Goal: Information Seeking & Learning: Stay updated

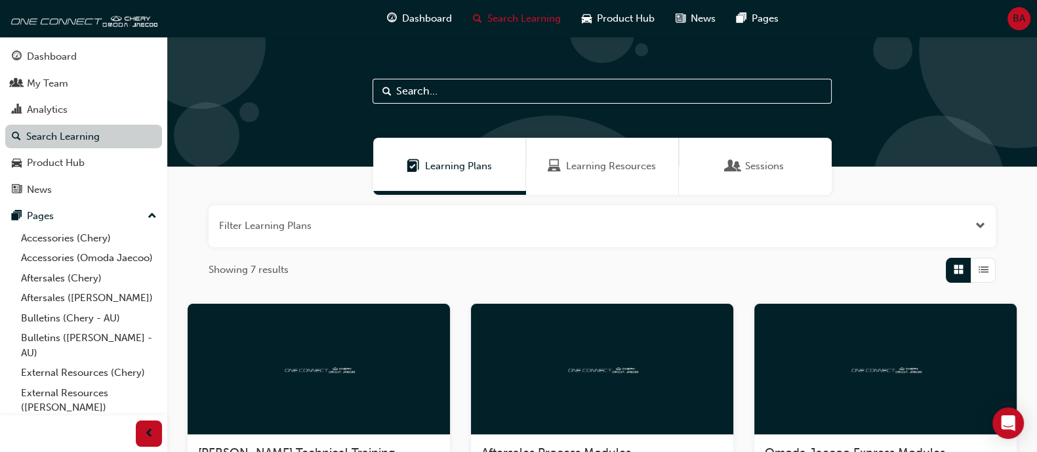
click at [82, 140] on link "Search Learning" at bounding box center [83, 137] width 157 height 24
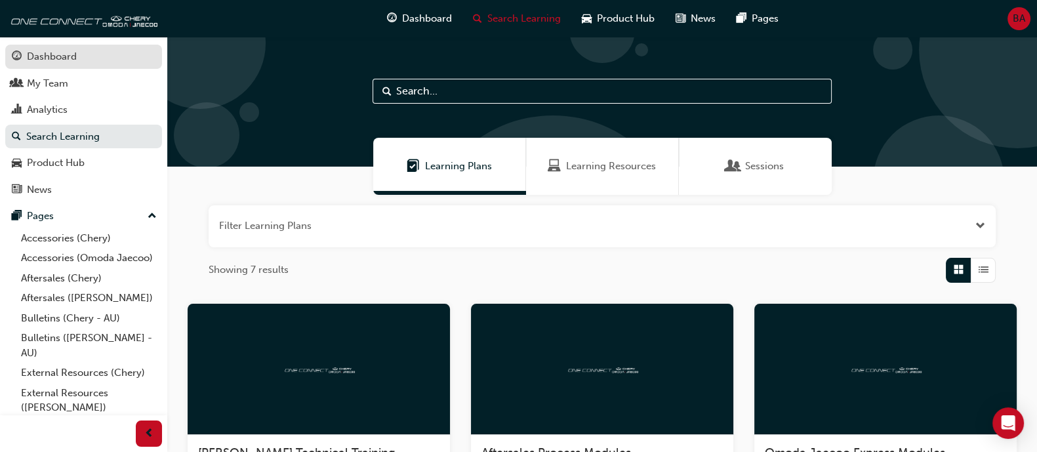
click at [62, 58] on div "Dashboard" at bounding box center [52, 56] width 50 height 15
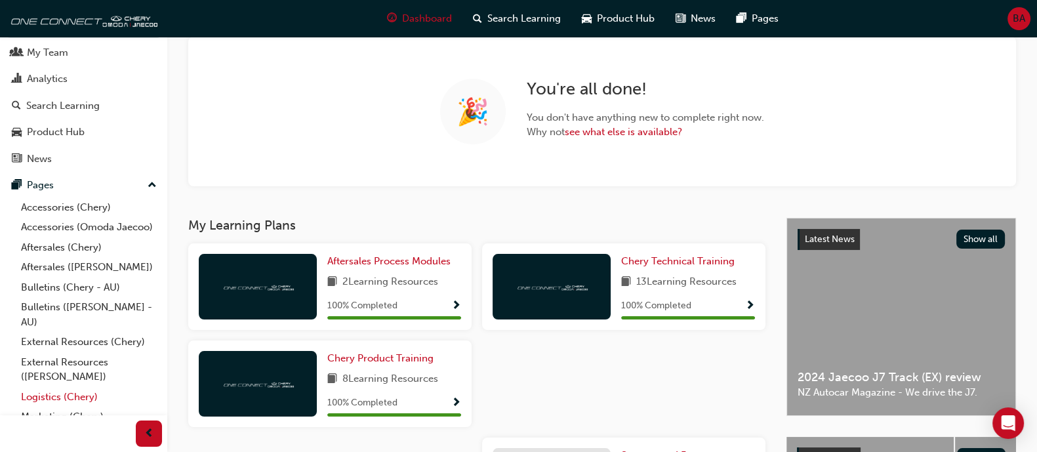
scroll to position [79, 0]
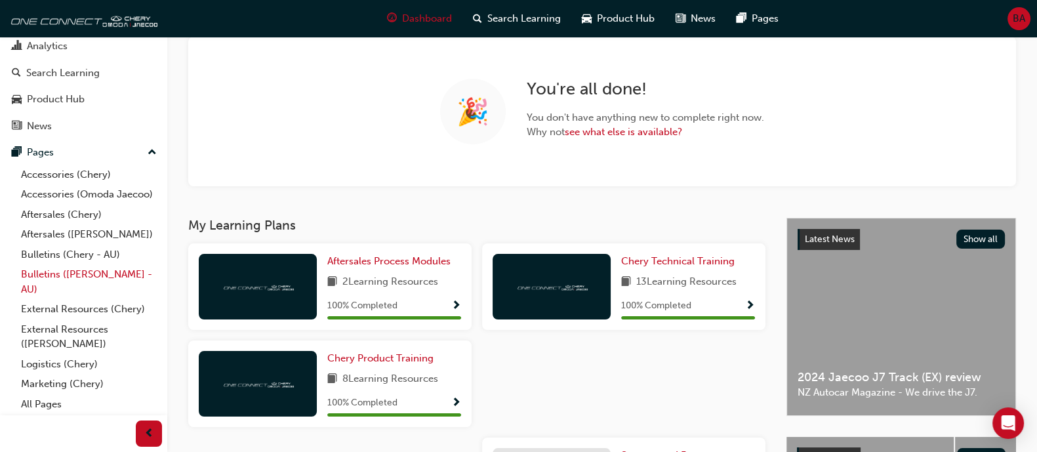
click at [96, 274] on link "Bulletins ([PERSON_NAME] - AU)" at bounding box center [89, 281] width 146 height 35
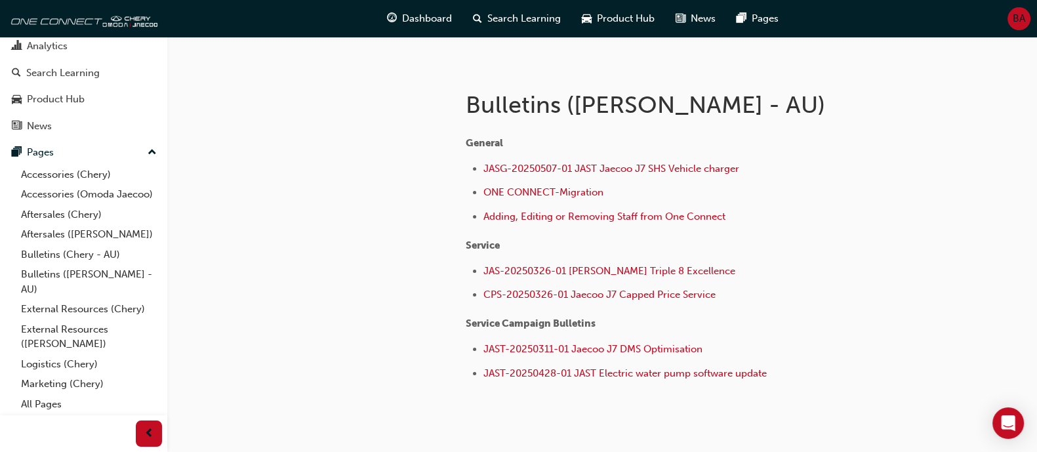
scroll to position [211, 0]
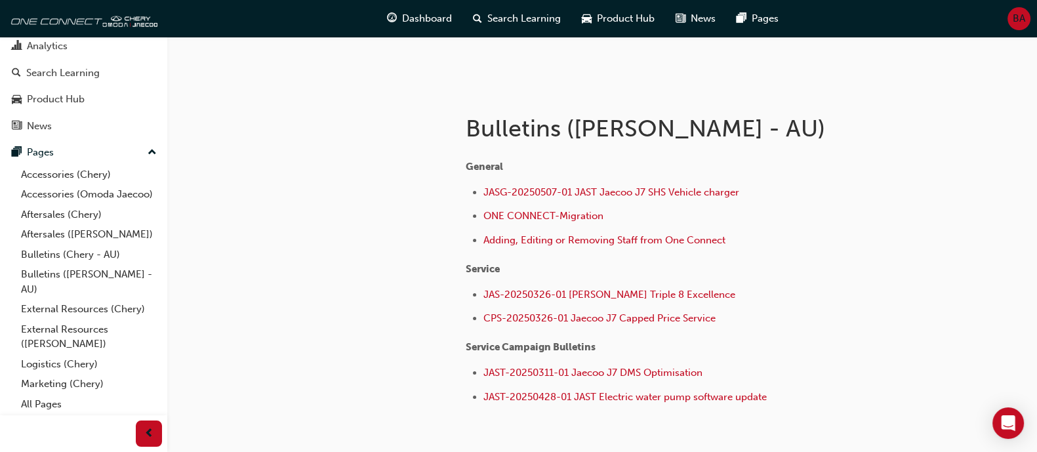
click at [599, 124] on h1 "Bulletins ([PERSON_NAME] - AU)" at bounding box center [681, 128] width 430 height 29
click at [89, 303] on link "External Resources (Chery)" at bounding box center [89, 309] width 146 height 20
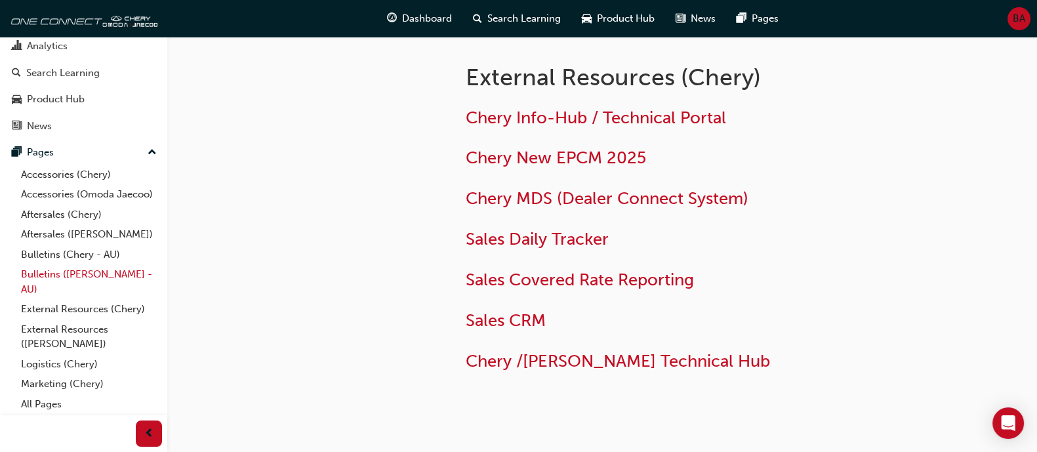
click at [95, 286] on link "Bulletins ([PERSON_NAME] - AU)" at bounding box center [89, 281] width 146 height 35
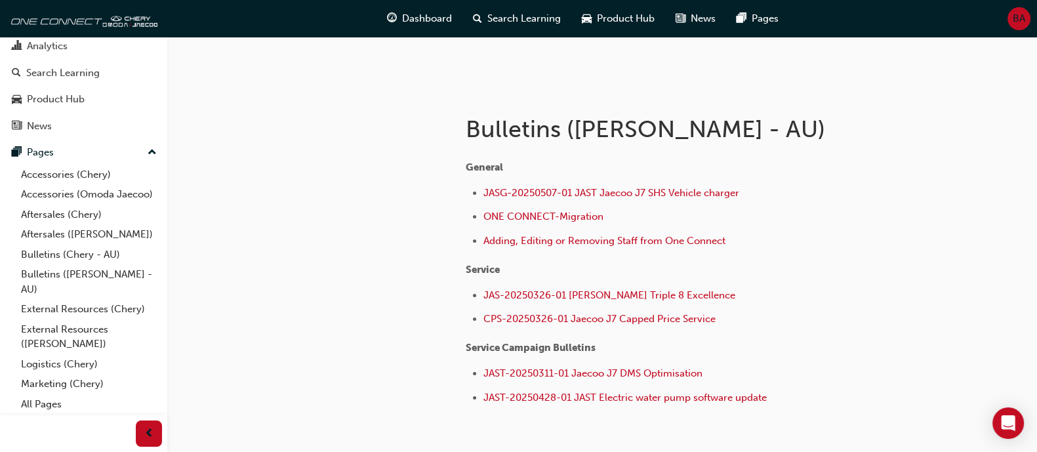
scroll to position [246, 0]
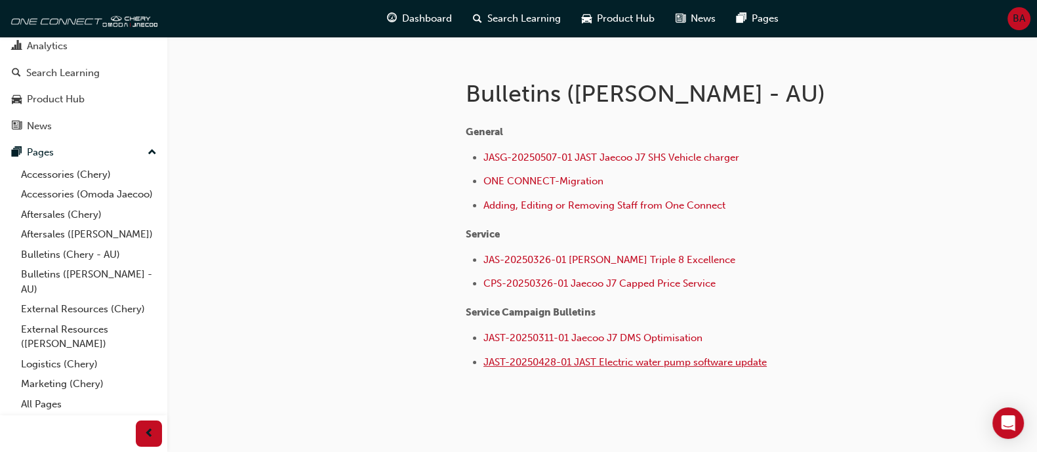
click at [589, 358] on span "JAST-20250428-01 JAST Electric water pump software update" at bounding box center [625, 362] width 283 height 12
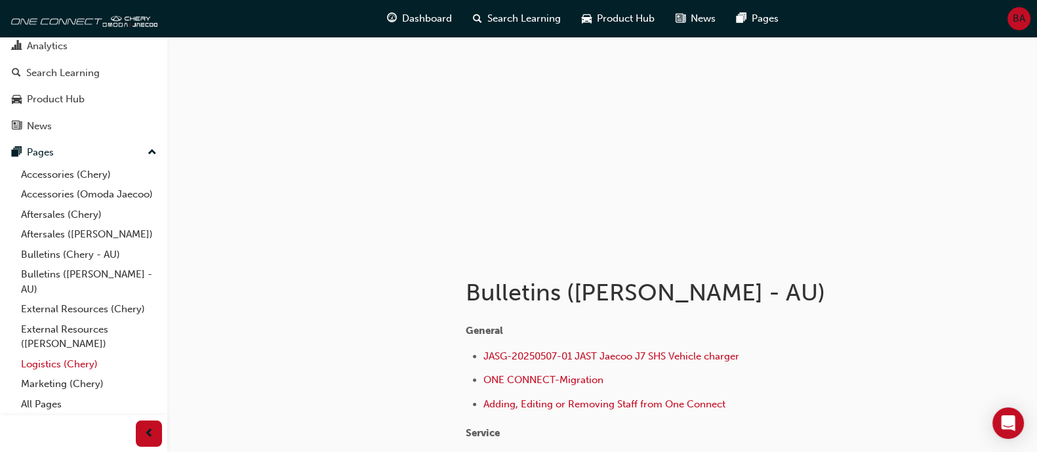
scroll to position [81, 0]
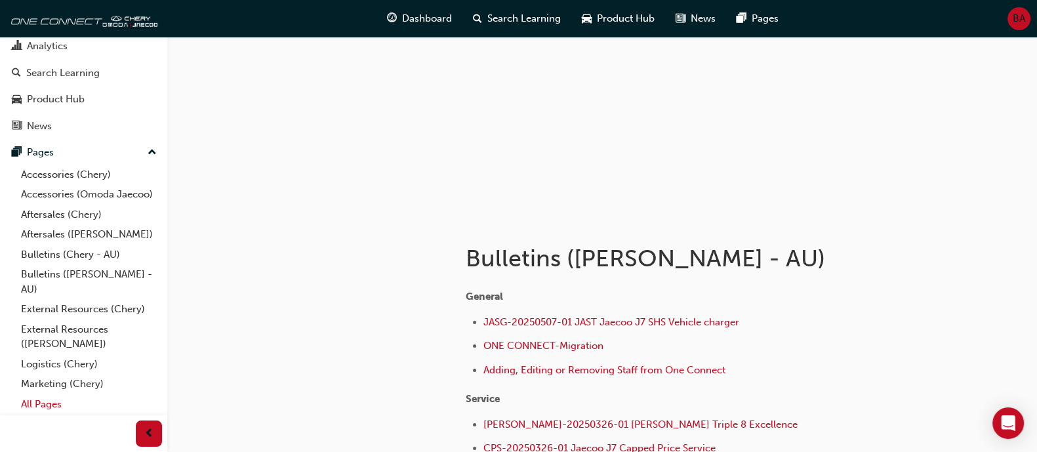
click at [76, 398] on link "All Pages" at bounding box center [89, 404] width 146 height 20
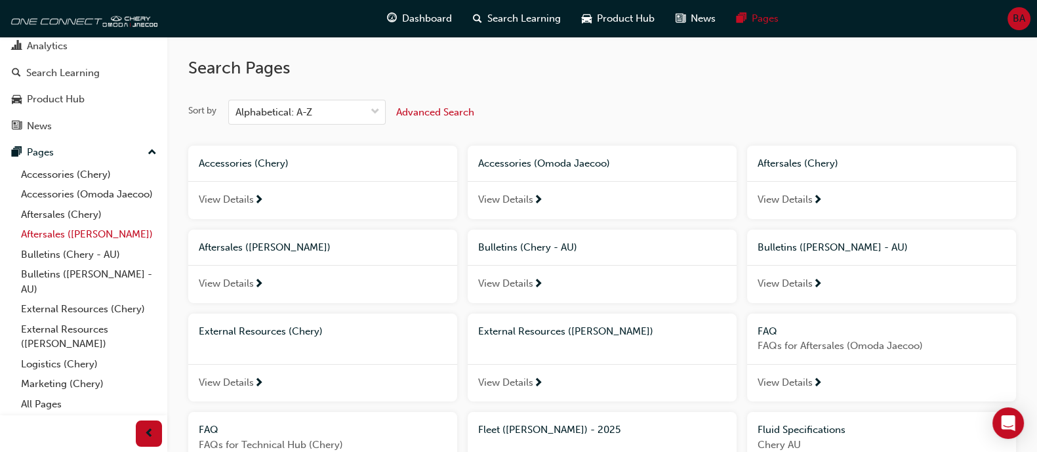
click at [68, 240] on link "Aftersales ([PERSON_NAME])" at bounding box center [89, 234] width 146 height 20
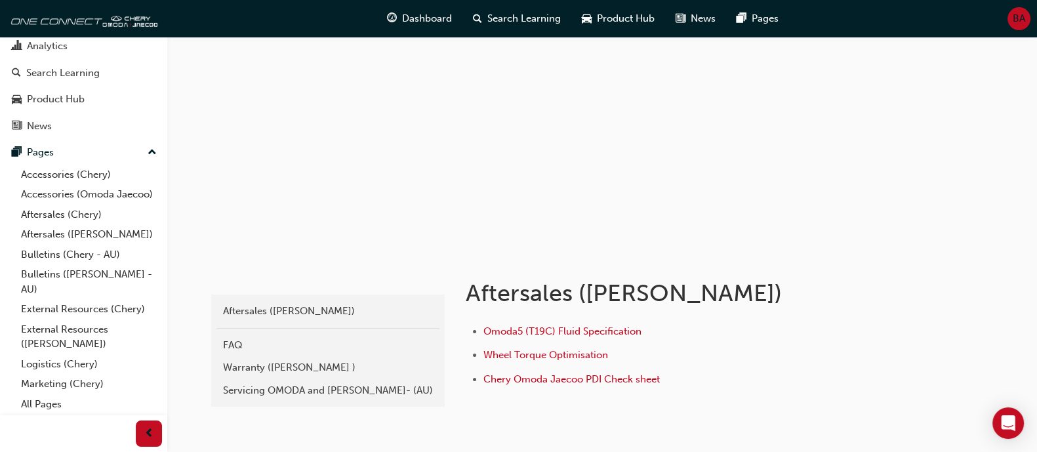
scroll to position [81, 0]
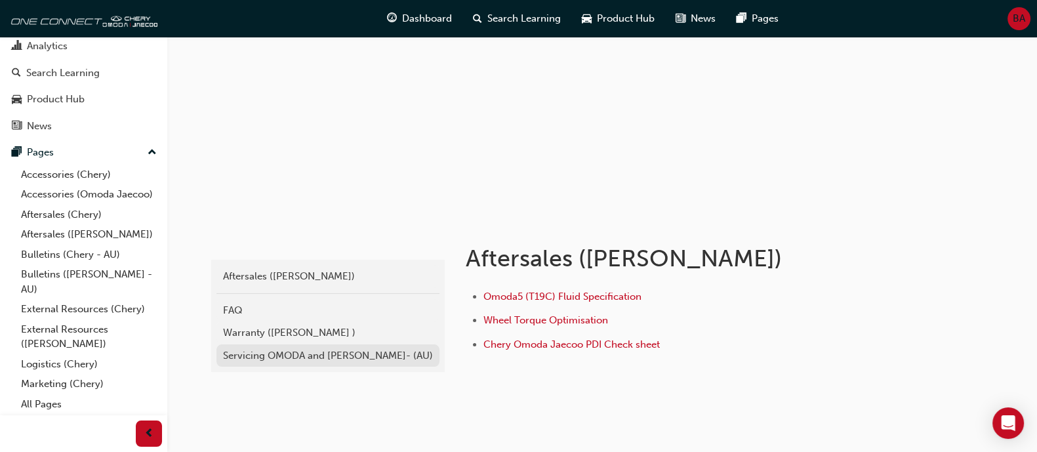
click at [284, 353] on div "Servicing OMODA and [PERSON_NAME]- (AU)" at bounding box center [328, 355] width 210 height 15
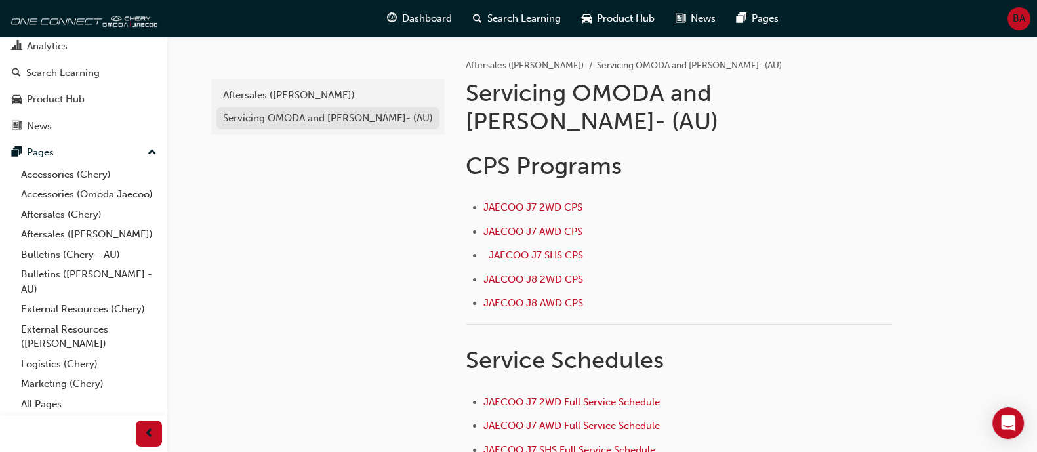
click at [289, 123] on div "Servicing OMODA and [PERSON_NAME]- (AU)" at bounding box center [328, 118] width 210 height 15
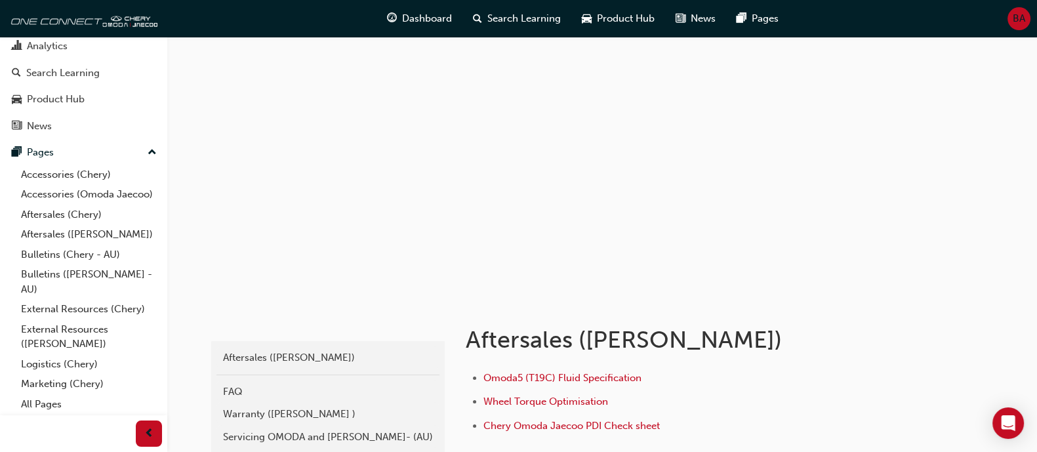
scroll to position [81, 0]
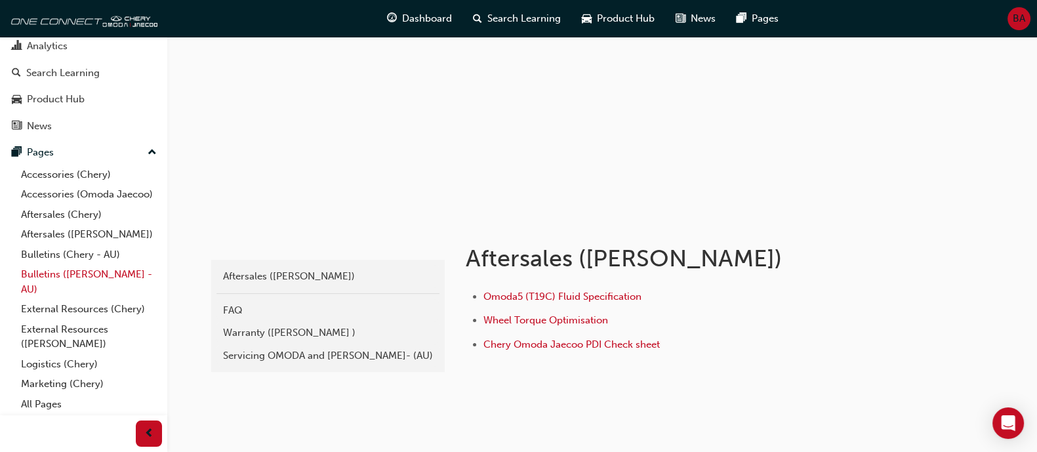
click at [83, 287] on link "Bulletins ([PERSON_NAME] - AU)" at bounding box center [89, 281] width 146 height 35
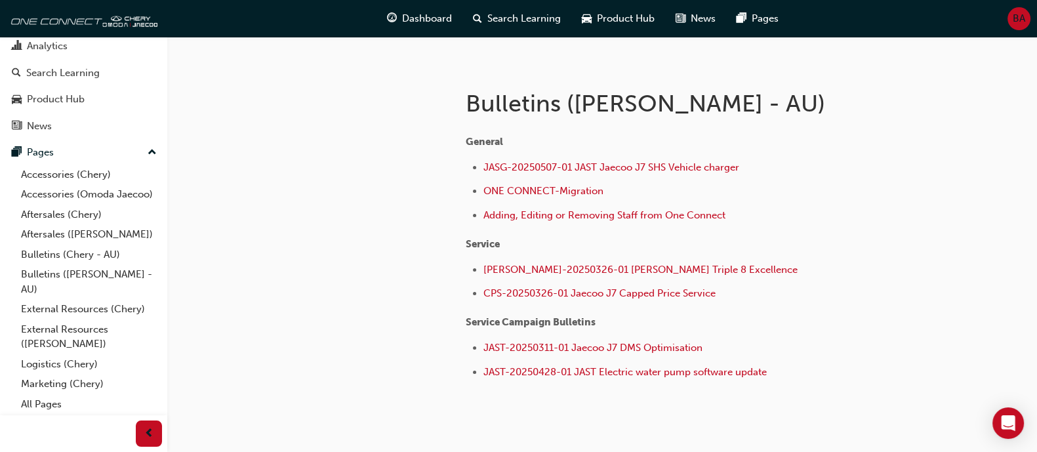
scroll to position [211, 0]
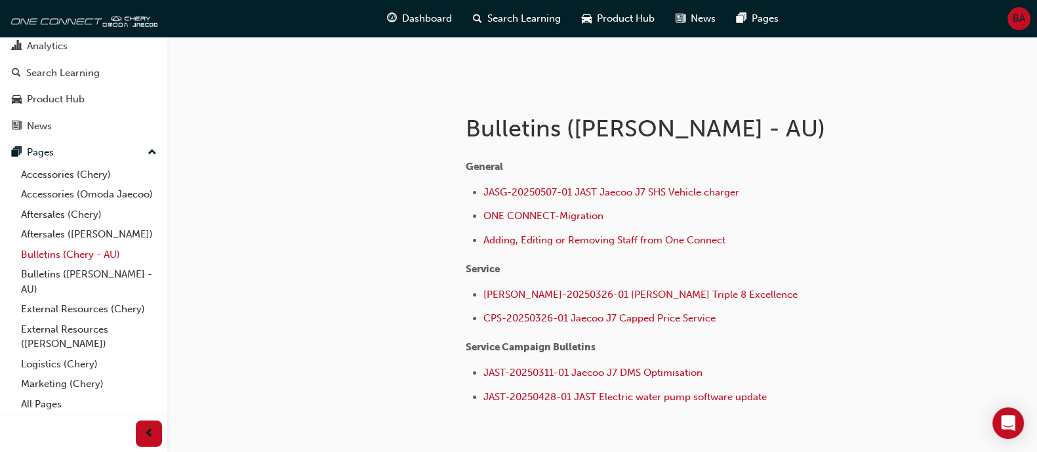
click at [98, 258] on link "Bulletins (Chery - AU)" at bounding box center [89, 255] width 146 height 20
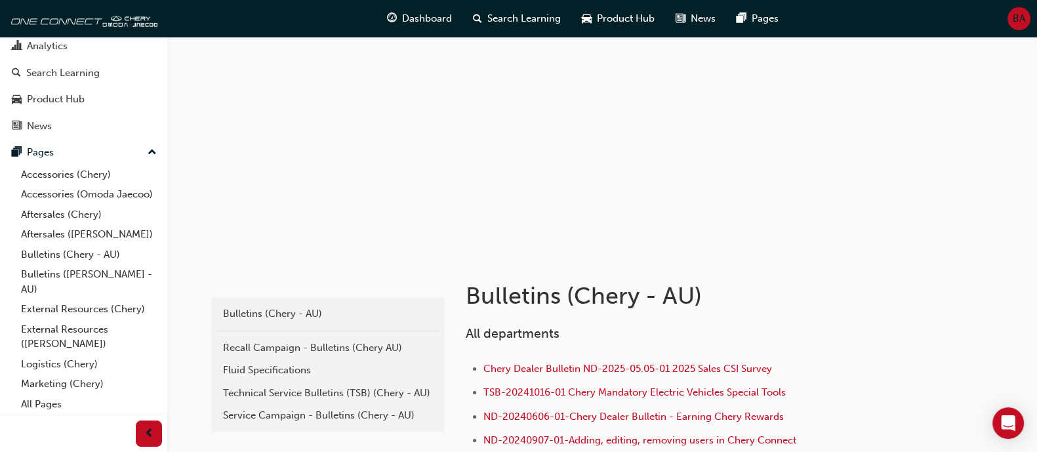
scroll to position [81, 0]
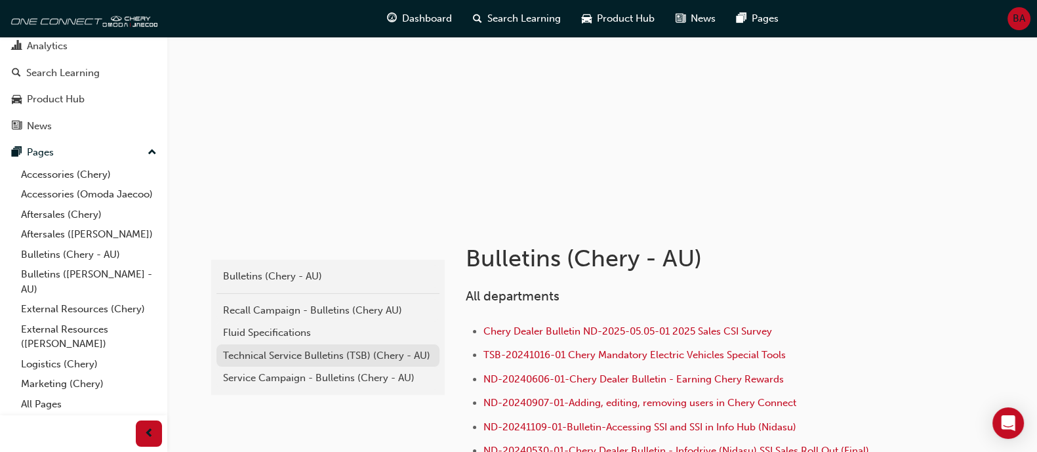
click at [371, 351] on div "Technical Service Bulletins (TSB) (Chery - AU)" at bounding box center [328, 355] width 210 height 15
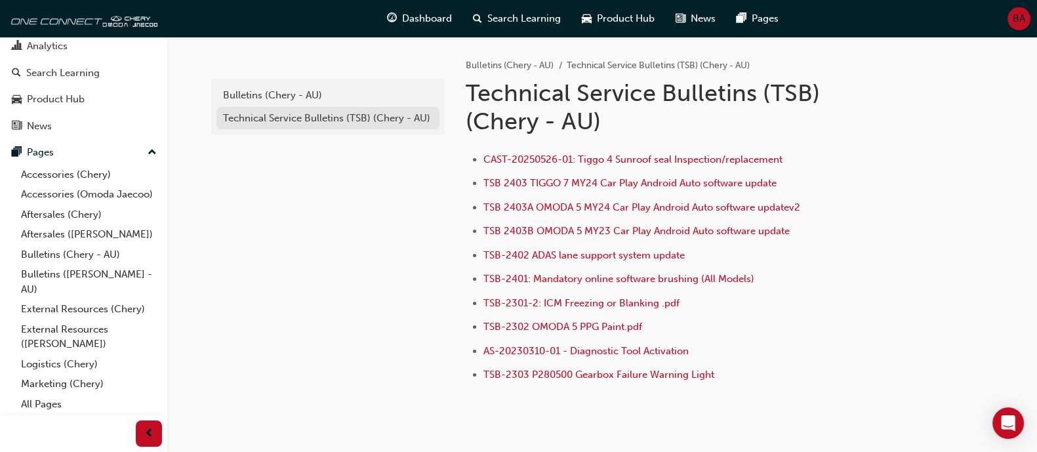
click at [297, 113] on div "Technical Service Bulletins (TSB) (Chery - AU)" at bounding box center [328, 118] width 210 height 15
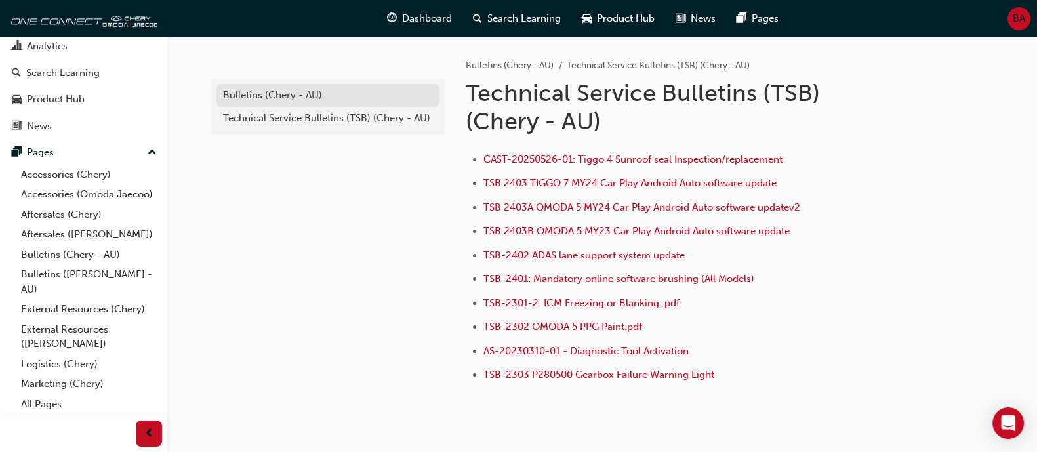
click at [314, 100] on div "Bulletins (Chery - AU)" at bounding box center [328, 95] width 210 height 15
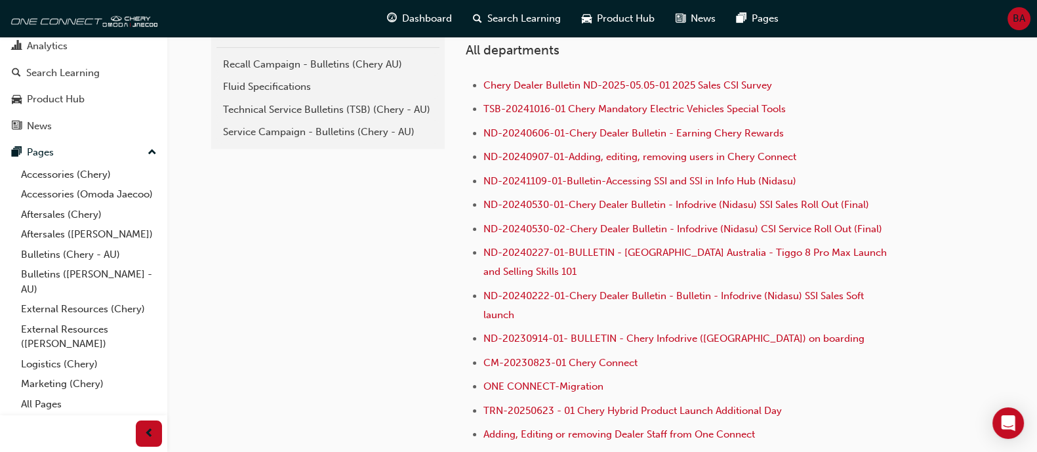
scroll to position [327, 0]
click at [297, 139] on link "Service Campaign - Bulletins (Chery - AU)" at bounding box center [328, 132] width 223 height 23
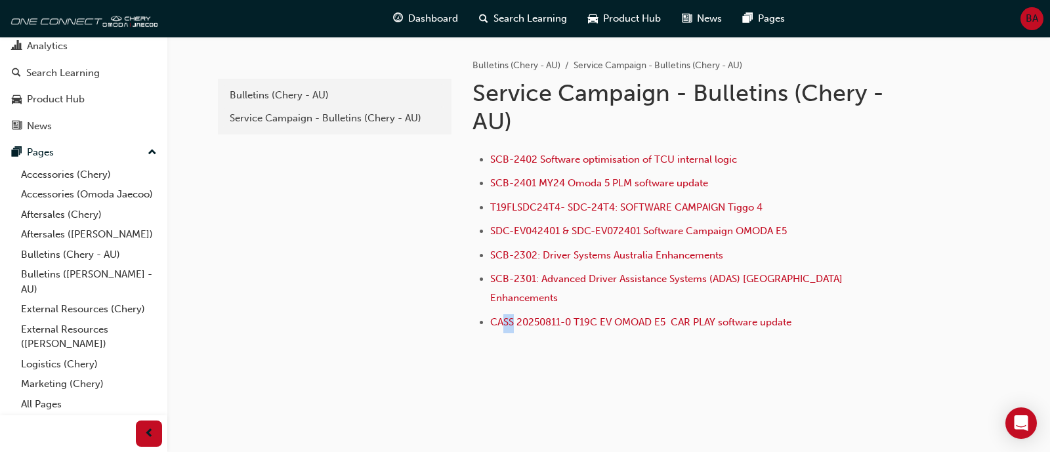
click at [501, 314] on li "CASS 20250811-0 T19C EV OMOAD E5 CAR PLAY software update" at bounding box center [694, 323] width 409 height 19
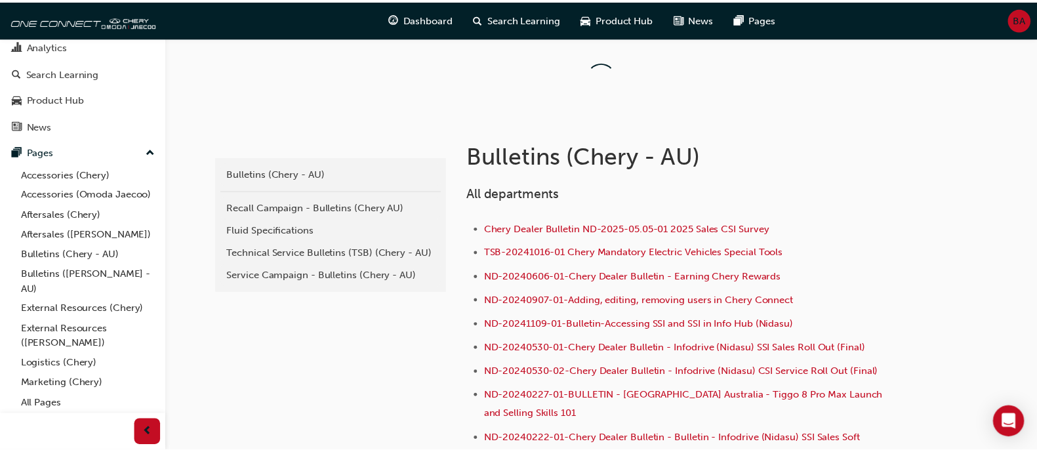
scroll to position [327, 0]
